Goal: Task Accomplishment & Management: Use online tool/utility

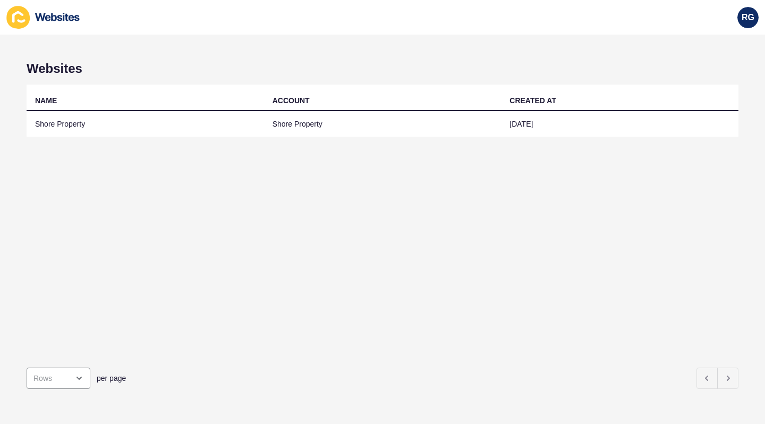
click at [73, 126] on td "Shore Property" at bounding box center [146, 124] width 238 height 26
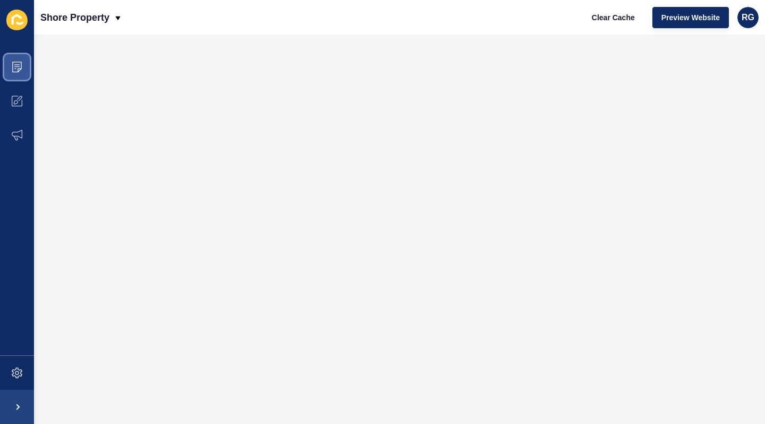
click at [26, 67] on span at bounding box center [17, 67] width 34 height 34
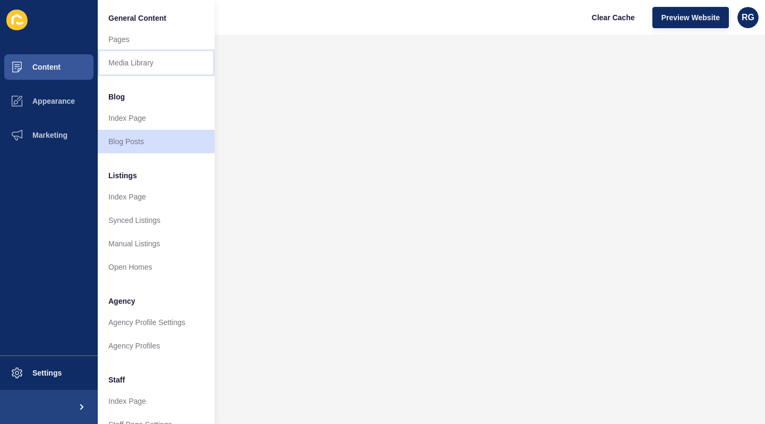
click at [119, 60] on link "Media Library" at bounding box center [156, 62] width 117 height 23
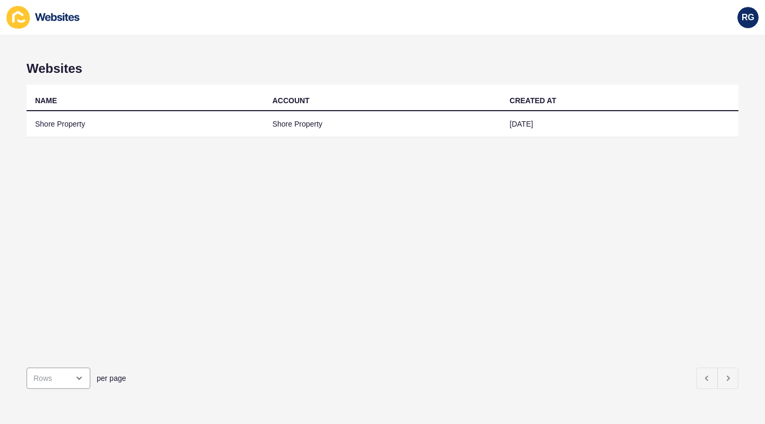
click at [70, 121] on td "Shore Property" at bounding box center [146, 124] width 238 height 26
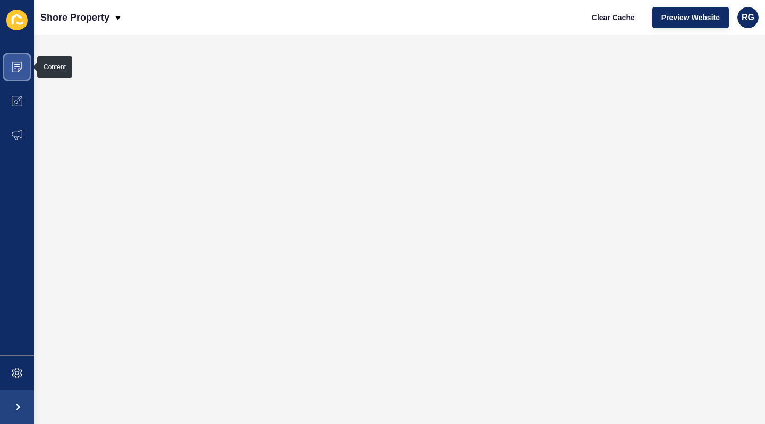
click at [15, 66] on icon at bounding box center [16, 66] width 5 height 1
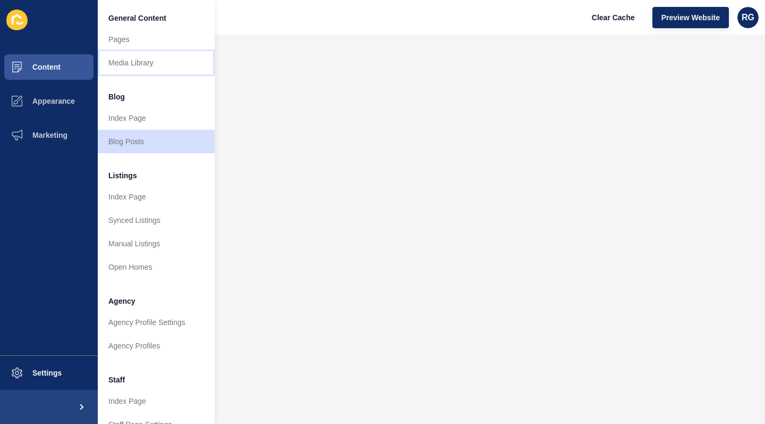
click at [130, 58] on link "Media Library" at bounding box center [156, 62] width 117 height 23
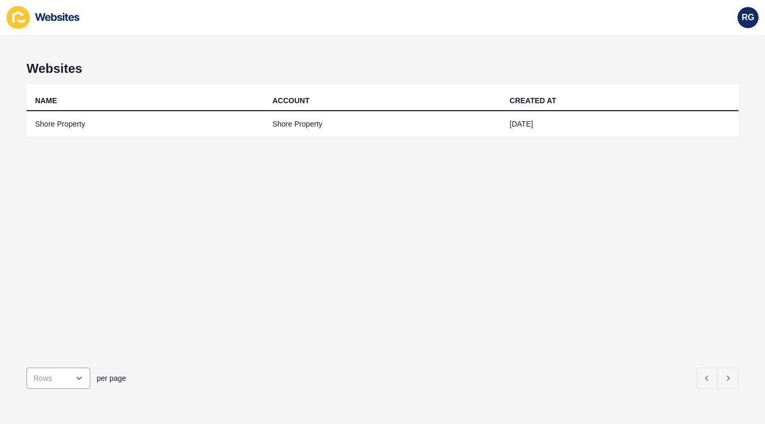
click at [118, 133] on td "Shore Property" at bounding box center [146, 124] width 238 height 26
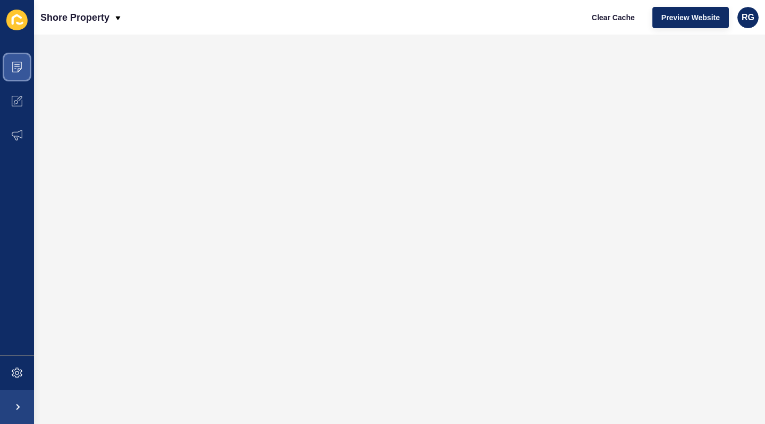
click at [23, 68] on span at bounding box center [17, 67] width 34 height 34
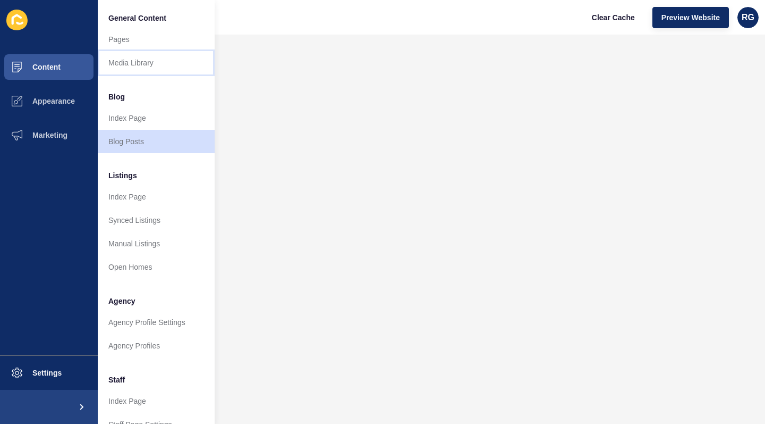
click at [122, 63] on link "Media Library" at bounding box center [156, 62] width 117 height 23
